Goal: Information Seeking & Learning: Learn about a topic

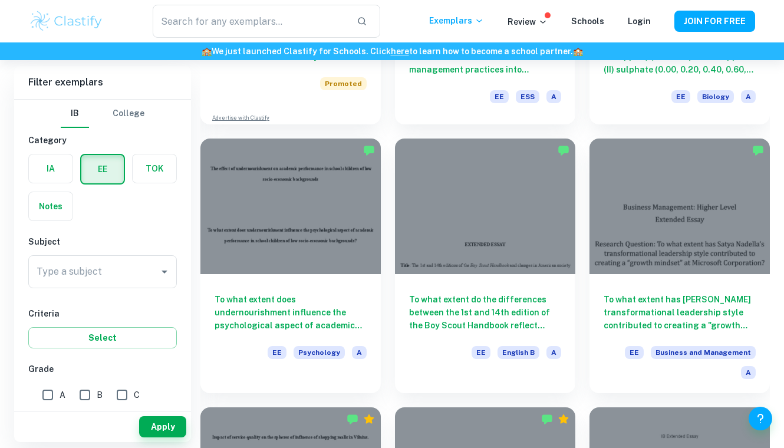
scroll to position [805, 0]
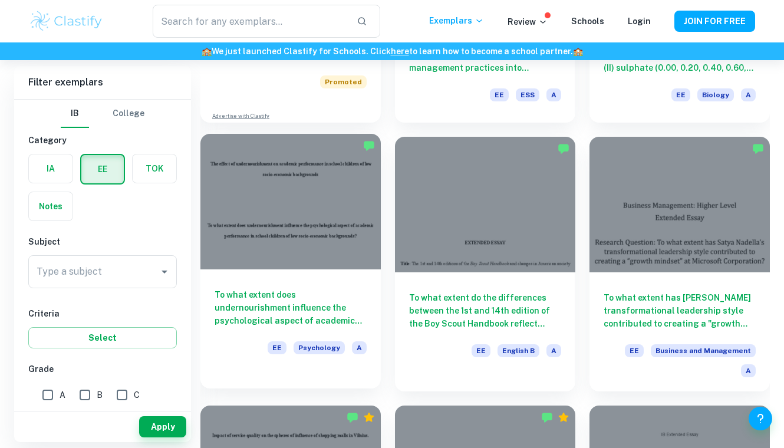
click at [258, 288] on h6 "To what extent does undernourishment influence the psychological aspect of acad…" at bounding box center [291, 307] width 152 height 39
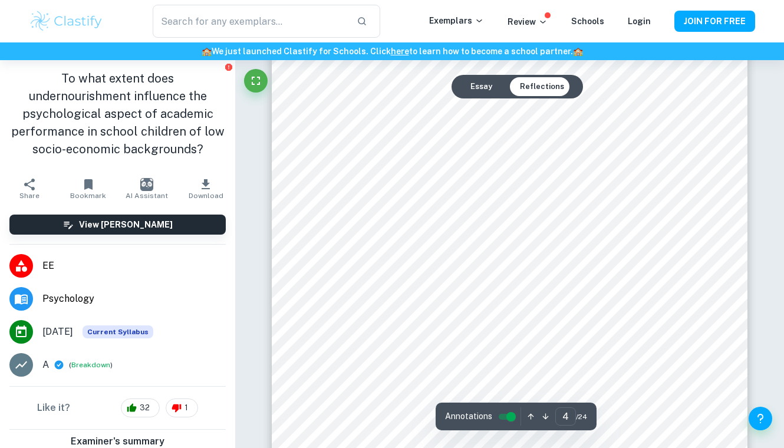
scroll to position [2407, 0]
type input "6"
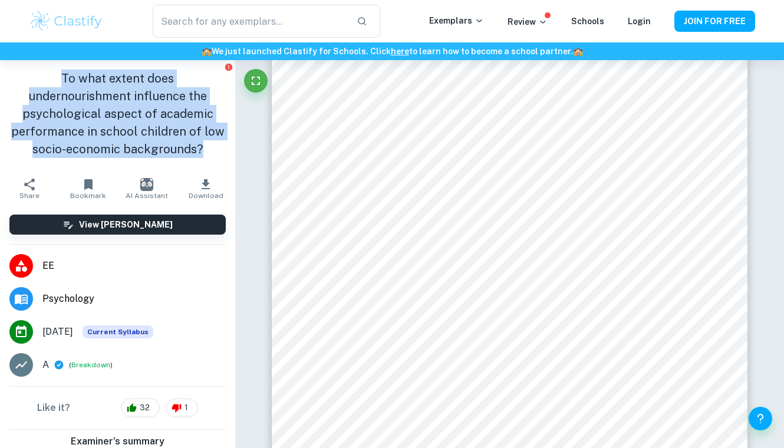
drag, startPoint x: 203, startPoint y: 157, endPoint x: 52, endPoint y: 77, distance: 171.4
click at [52, 77] on h1 "To what extent does undernourishment influence the psychological aspect of acad…" at bounding box center [117, 114] width 216 height 88
copy h1 "To what extent does undernourishment influence the psychological aspect of acad…"
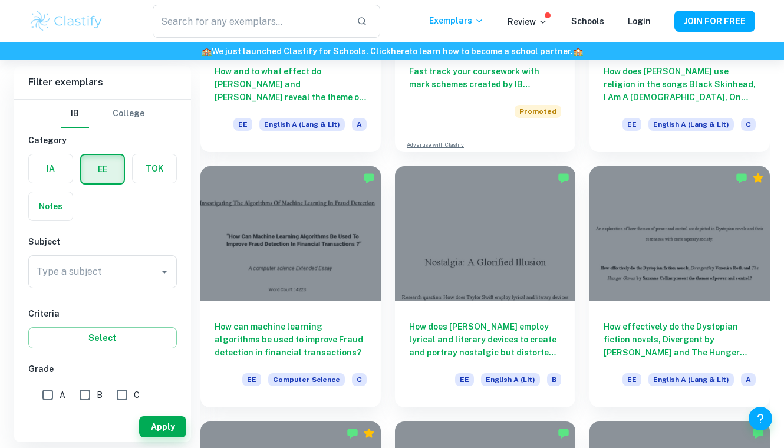
scroll to position [2068, 0]
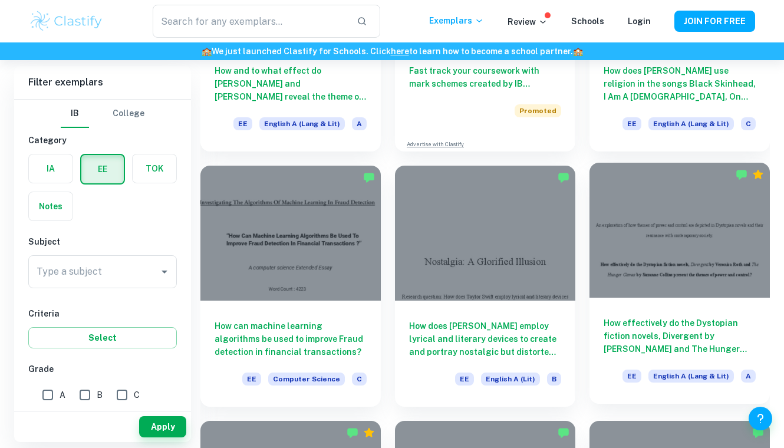
click at [669, 317] on h6 "How effectively do the Dystopian fiction novels, Divergent by [PERSON_NAME] and…" at bounding box center [680, 336] width 152 height 39
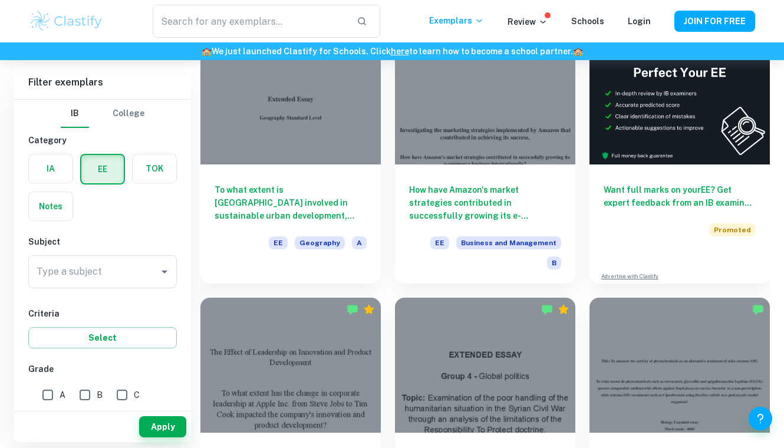
scroll to position [8509, 0]
